Goal: Find contact information: Find contact information

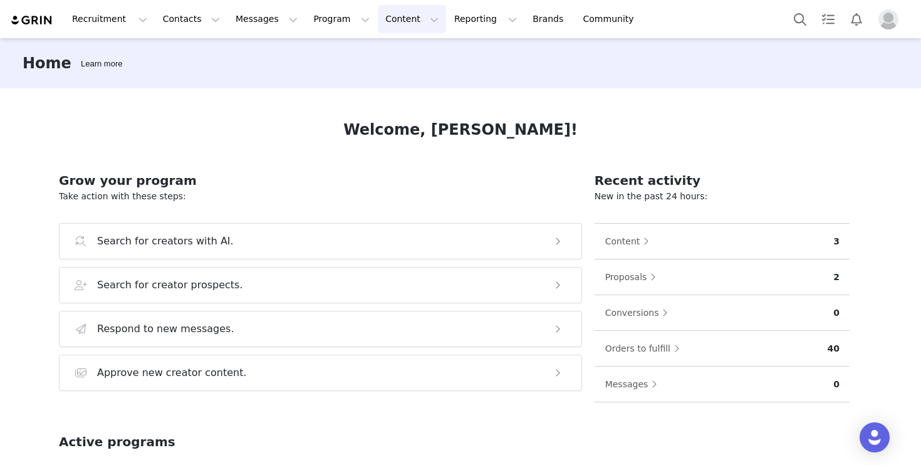
click at [378, 16] on button "Content Content" at bounding box center [412, 19] width 68 height 28
click at [396, 55] on p "Creator Content" at bounding box center [397, 55] width 70 height 13
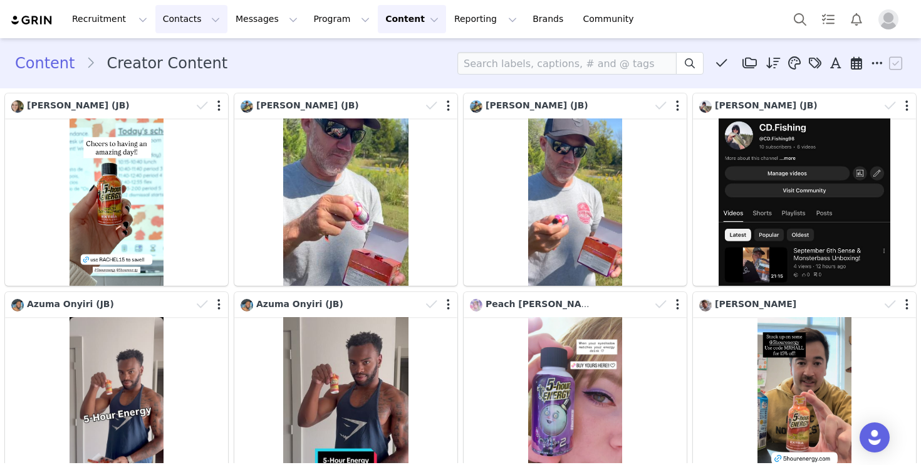
click at [167, 31] on button "Contacts Contacts" at bounding box center [191, 19] width 72 height 28
click at [184, 52] on p "Creators" at bounding box center [176, 55] width 38 height 13
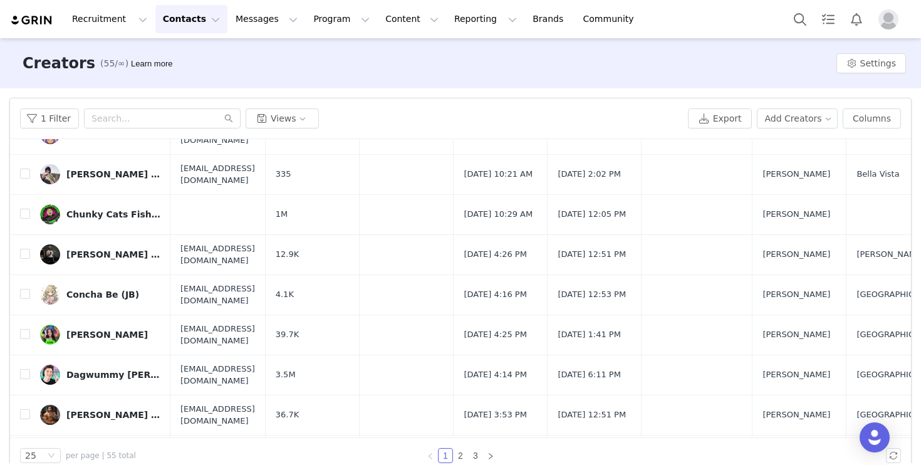
scroll to position [648, 0]
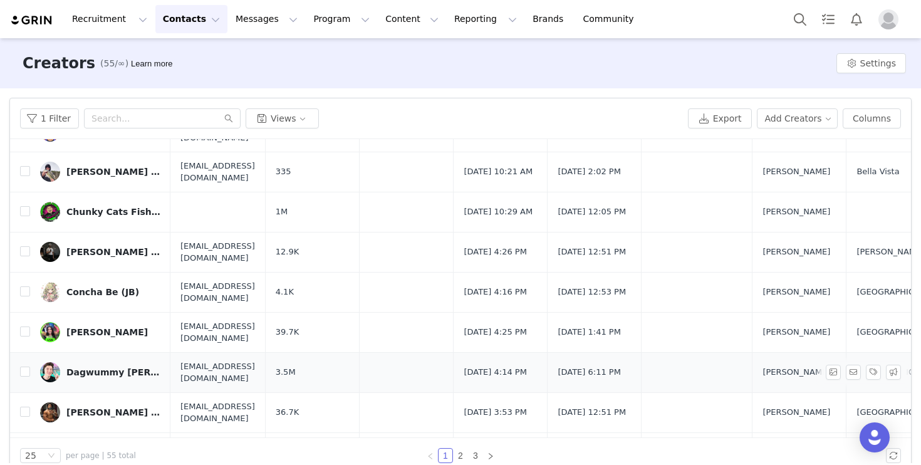
click at [127, 367] on div "Dagwummy Evan Bruner (JB)" at bounding box center [113, 372] width 94 height 10
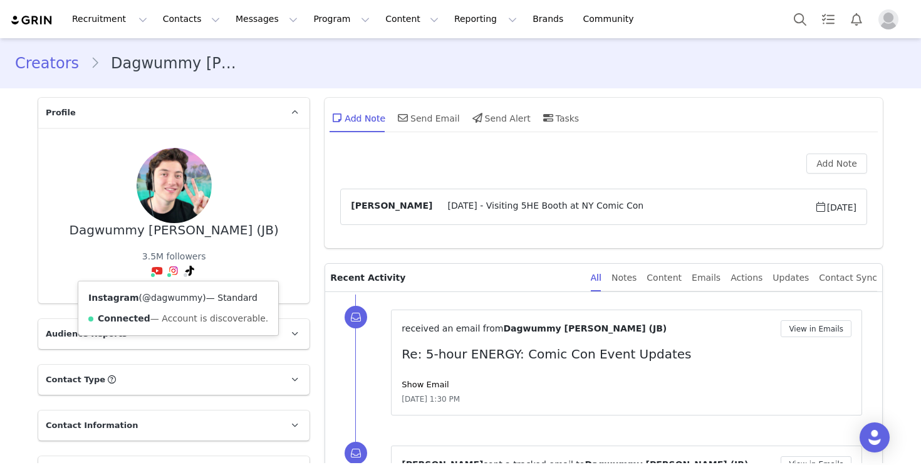
click at [167, 296] on link "@dagwummy" at bounding box center [172, 298] width 60 height 10
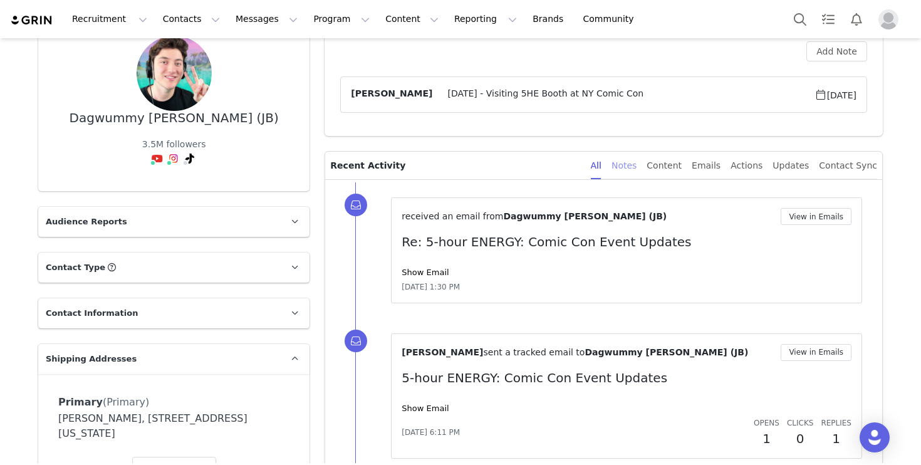
scroll to position [118, 0]
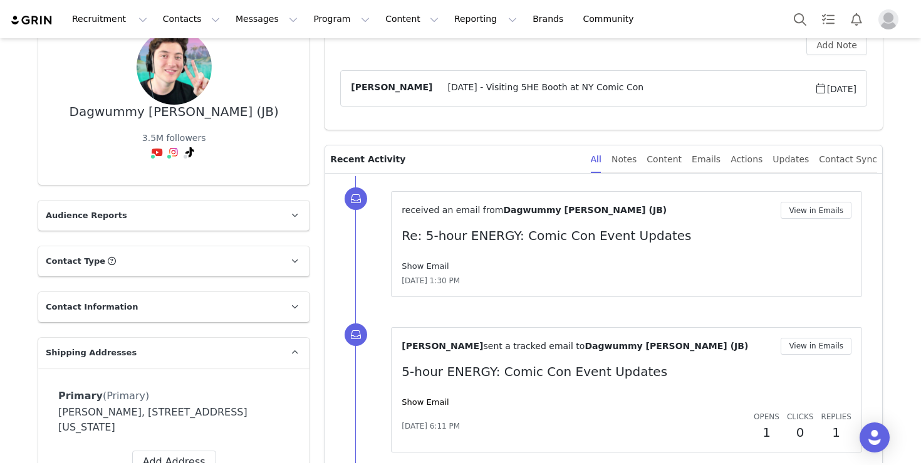
click at [429, 264] on link "Show Email" at bounding box center [425, 265] width 47 height 9
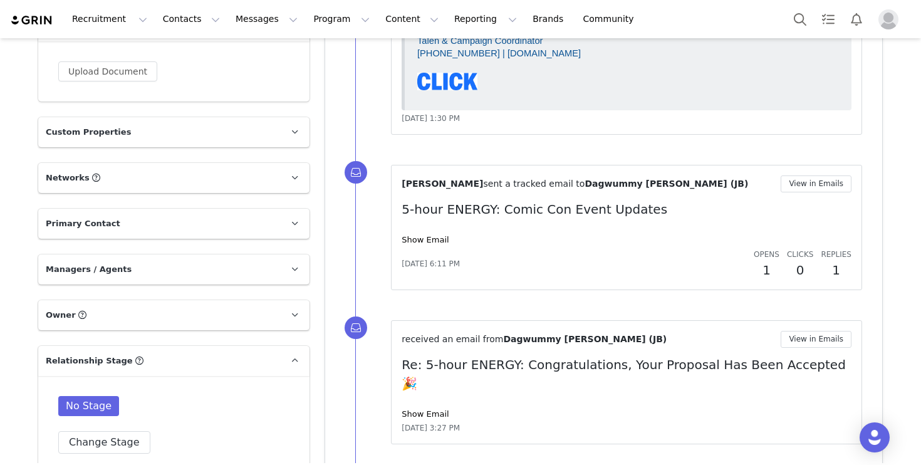
scroll to position [622, 0]
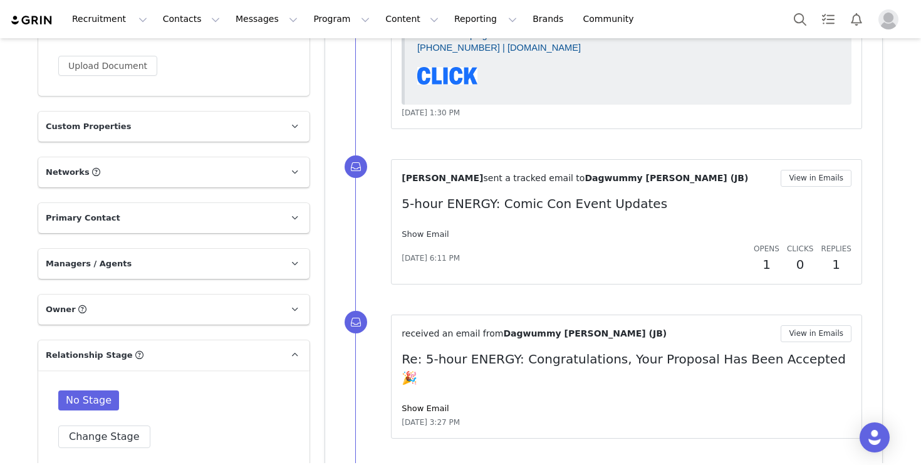
click at [435, 235] on link "Show Email" at bounding box center [425, 233] width 47 height 9
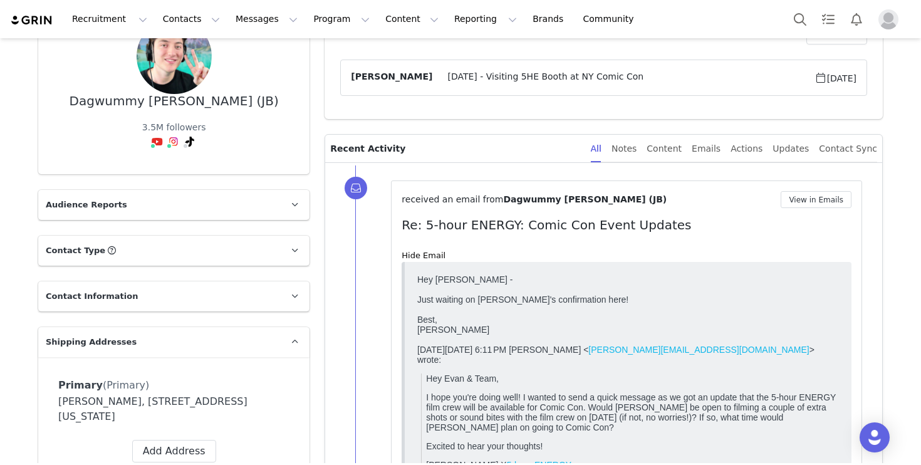
scroll to position [0, 0]
